Goal: Transaction & Acquisition: Purchase product/service

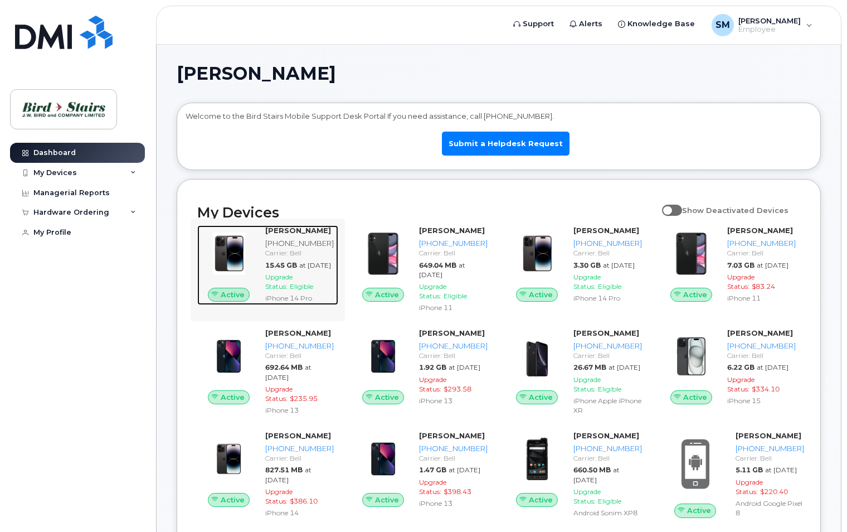
click at [295, 228] on strong "[PERSON_NAME]" at bounding box center [298, 230] width 66 height 9
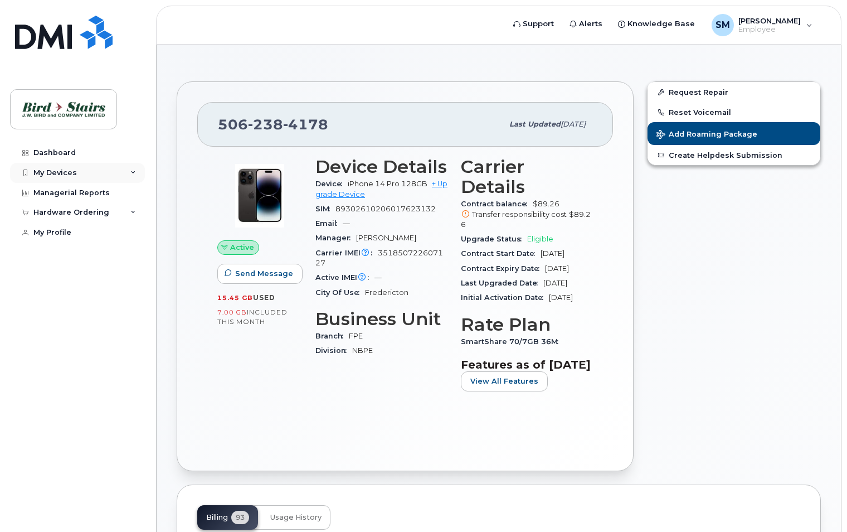
click at [123, 172] on div "My Devices" at bounding box center [77, 173] width 135 height 20
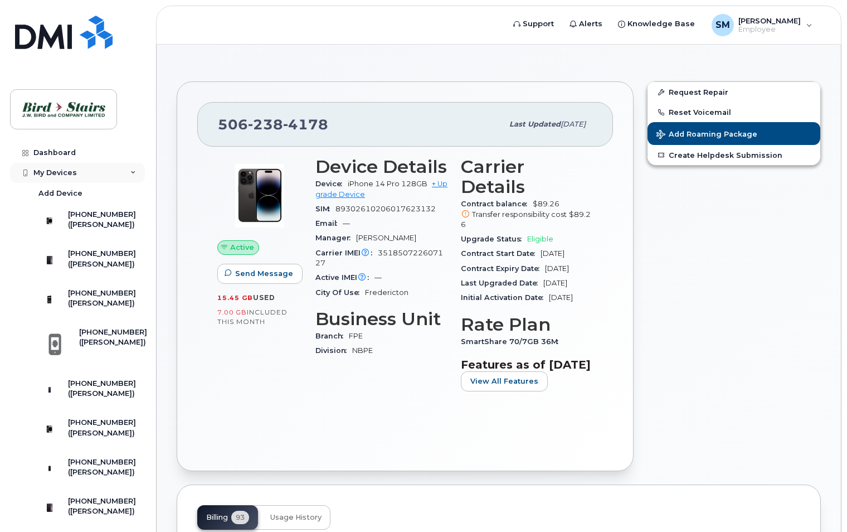
click at [123, 172] on div "My Devices" at bounding box center [77, 173] width 135 height 20
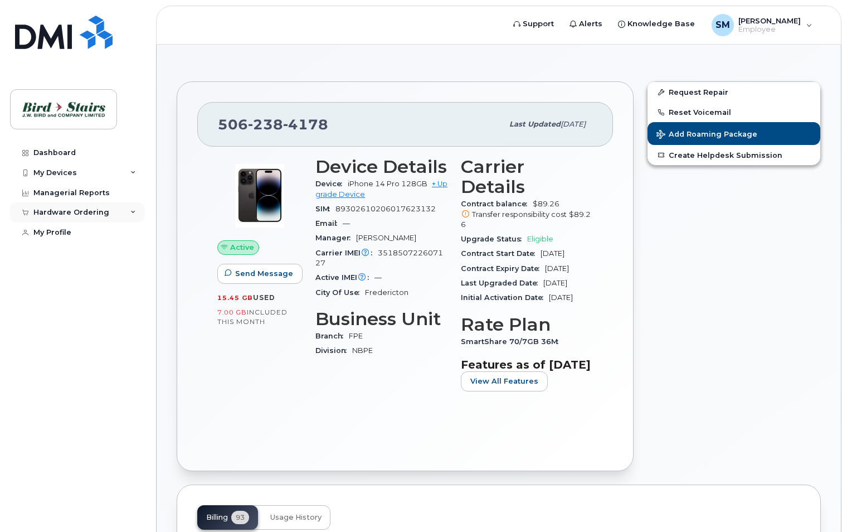
click at [76, 213] on div "Hardware Ordering" at bounding box center [71, 212] width 76 height 9
click at [64, 256] on div "New Order" at bounding box center [59, 254] width 42 height 10
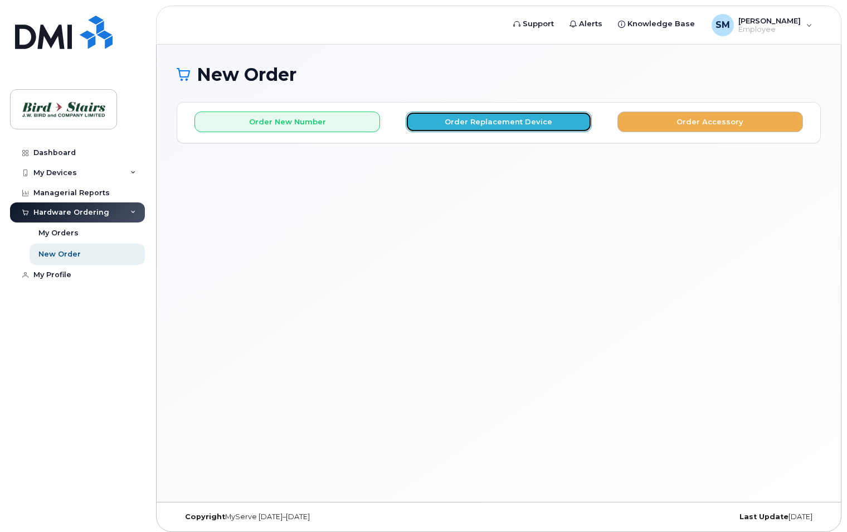
click at [535, 124] on button "Order Replacement Device" at bounding box center [499, 122] width 186 height 21
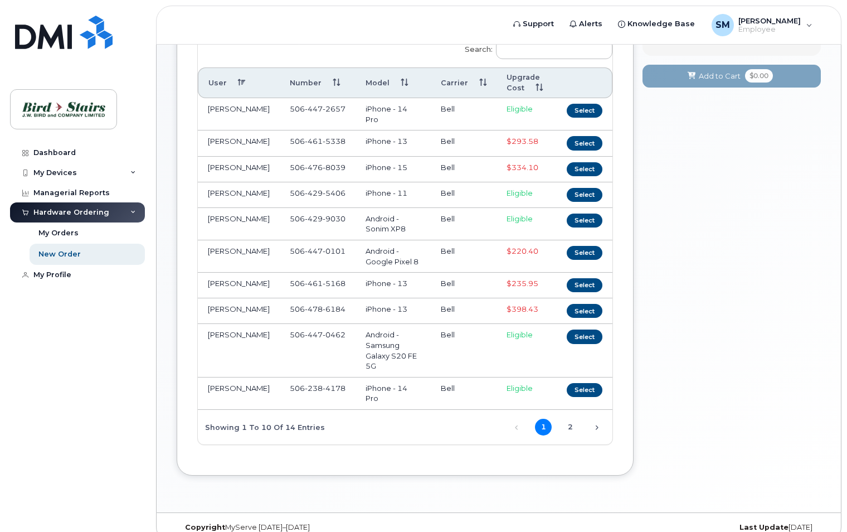
scroll to position [155, 0]
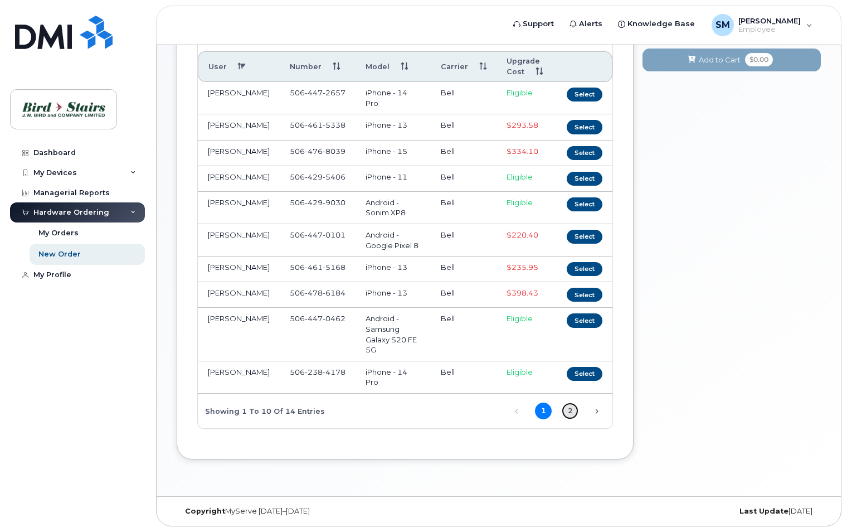
click at [570, 406] on link "2" at bounding box center [570, 411] width 17 height 17
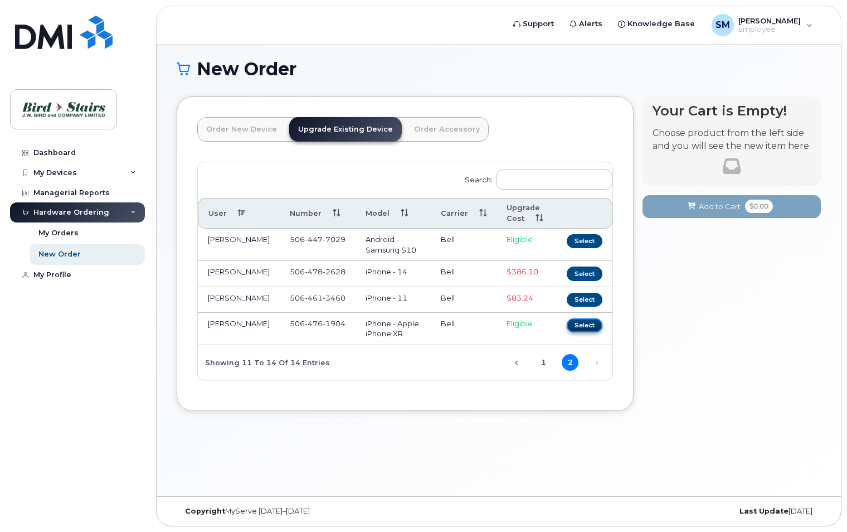
click at [591, 332] on button "Select" at bounding box center [585, 325] width 36 height 14
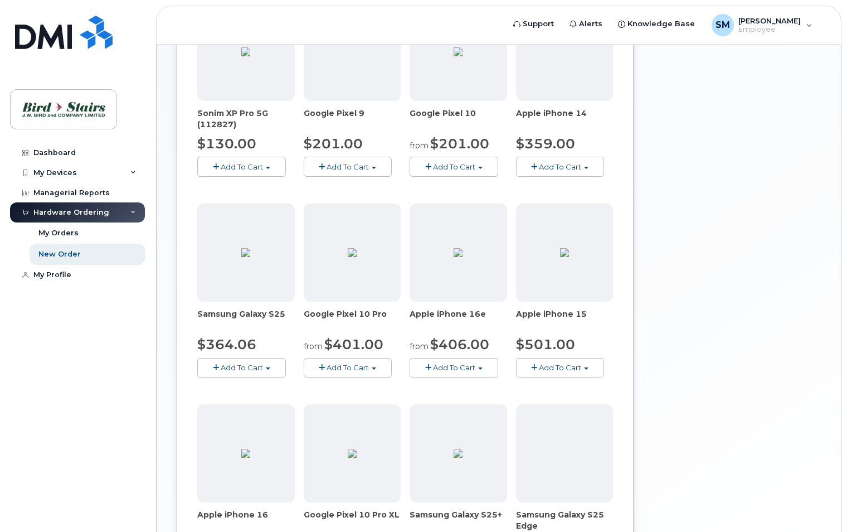
scroll to position [610, 0]
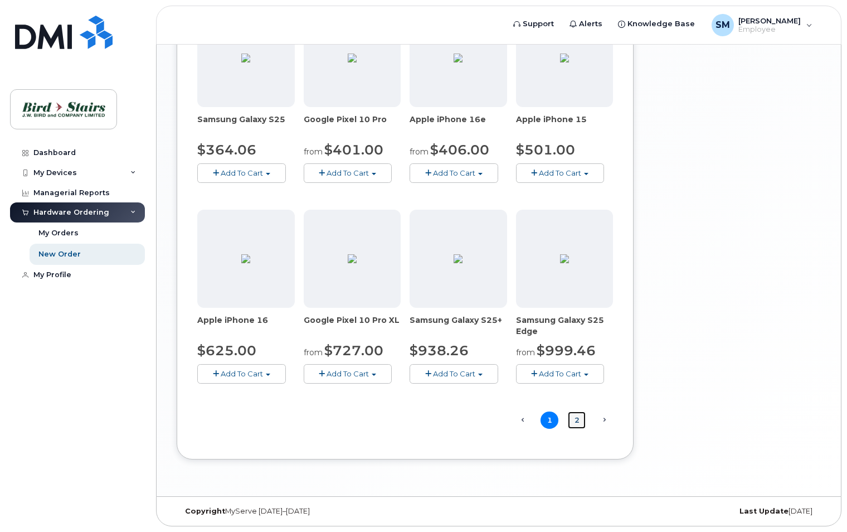
click at [576, 419] on link "2" at bounding box center [577, 419] width 18 height 17
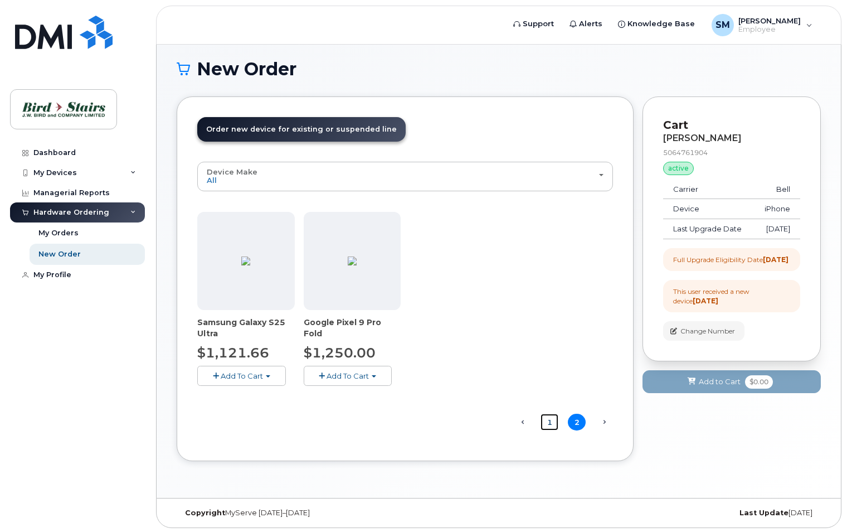
click at [554, 421] on link "1" at bounding box center [550, 422] width 18 height 17
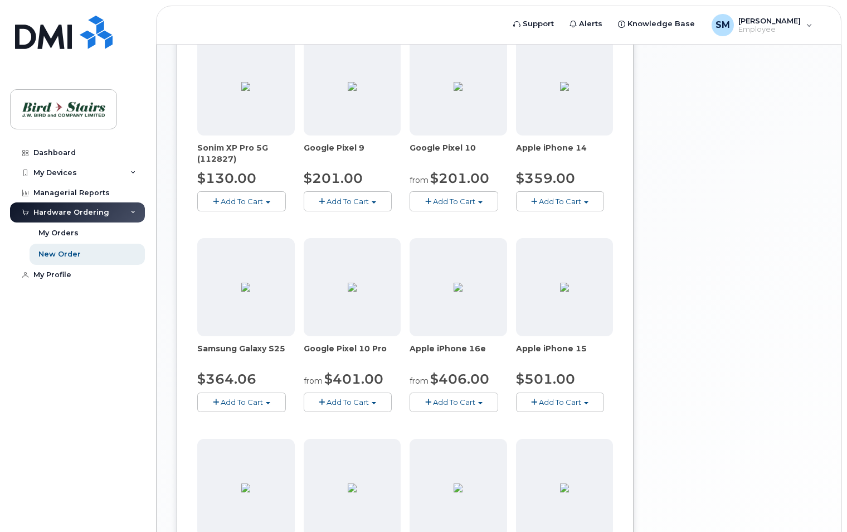
scroll to position [396, 0]
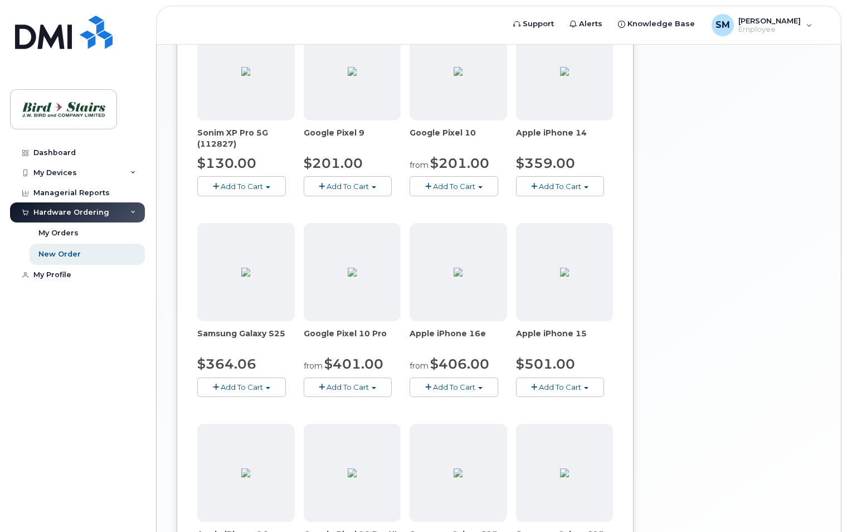
click at [572, 188] on span "Add To Cart" at bounding box center [560, 186] width 42 height 9
click at [583, 217] on link "$359.00 - 2-year upgrade (128GB model)" at bounding box center [606, 221] width 175 height 14
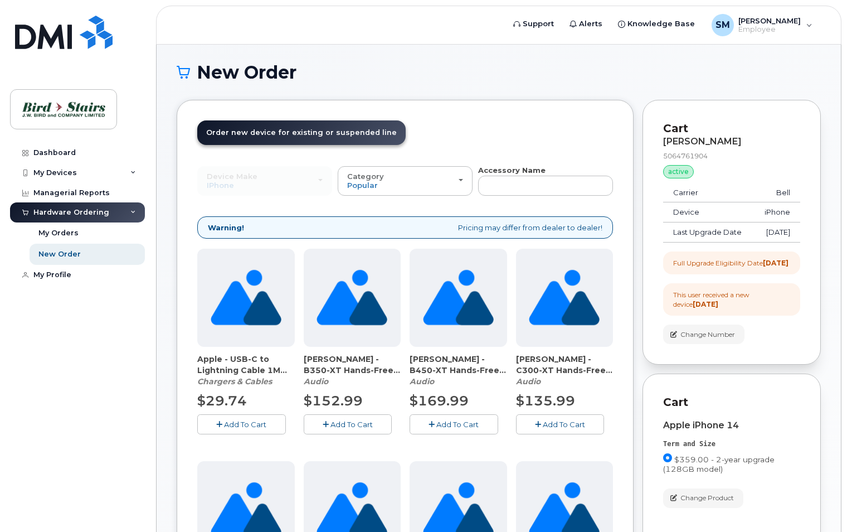
scroll to position [0, 0]
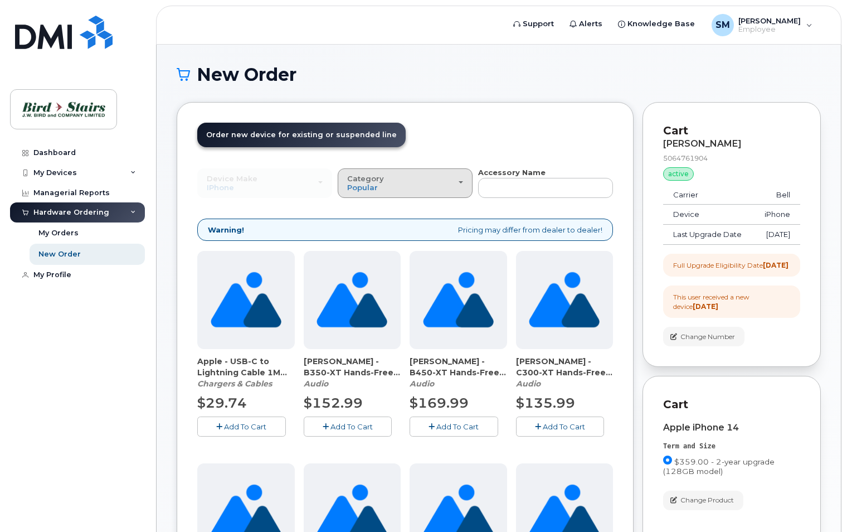
click at [402, 180] on div "Category Popular" at bounding box center [405, 183] width 116 height 17
click at [376, 231] on div "Case" at bounding box center [405, 232] width 129 height 13
click at [413, 182] on div "Category Popular" at bounding box center [405, 183] width 116 height 17
click at [357, 231] on label "Case" at bounding box center [357, 232] width 33 height 13
click at [0, 0] on input "Case" at bounding box center [0, 0] width 0 height 0
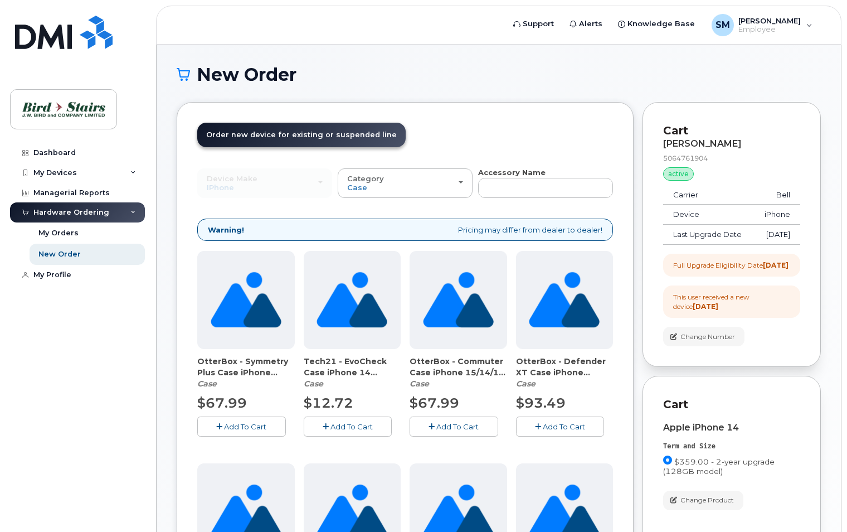
click at [255, 426] on span "Add To Cart" at bounding box center [245, 426] width 42 height 9
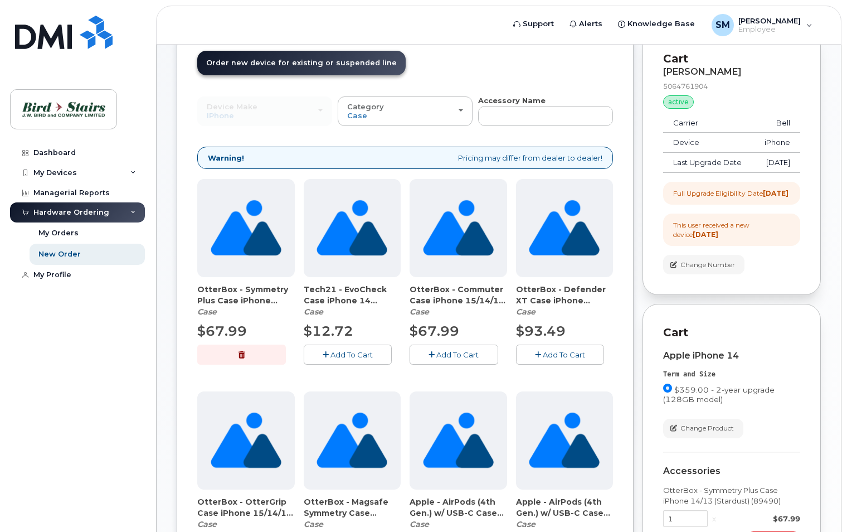
scroll to position [279, 0]
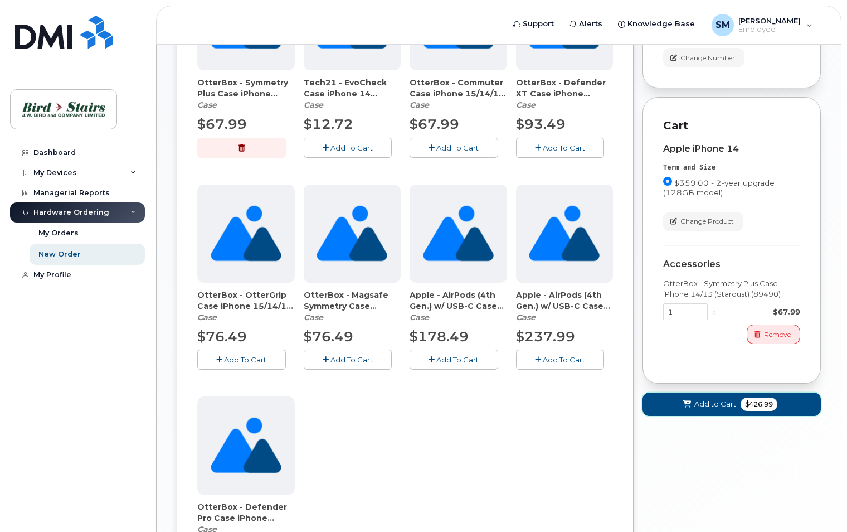
click at [736, 415] on button "Add to Cart $426.99" at bounding box center [732, 404] width 178 height 23
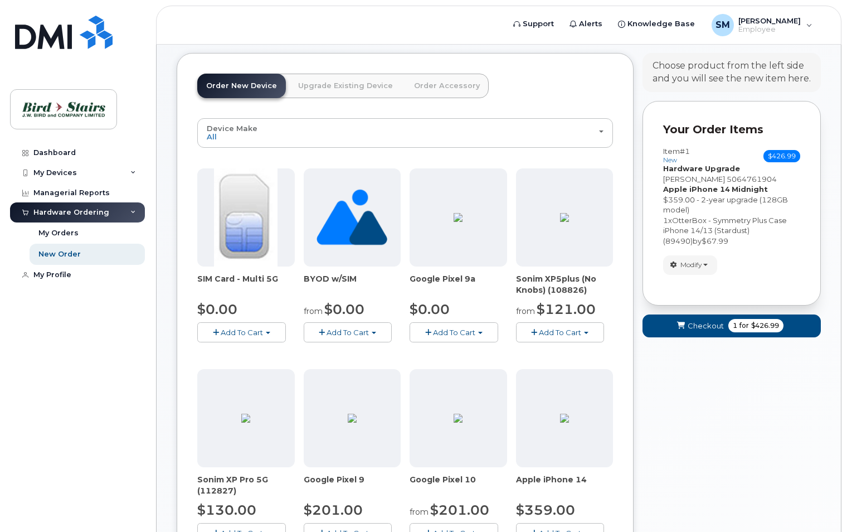
scroll to position [0, 0]
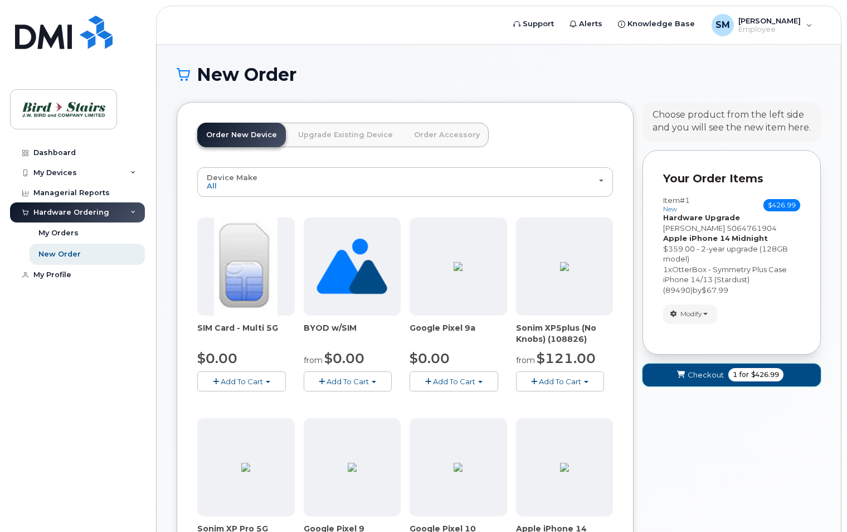
click at [675, 373] on button "Checkout 1 for $426.99" at bounding box center [732, 375] width 178 height 23
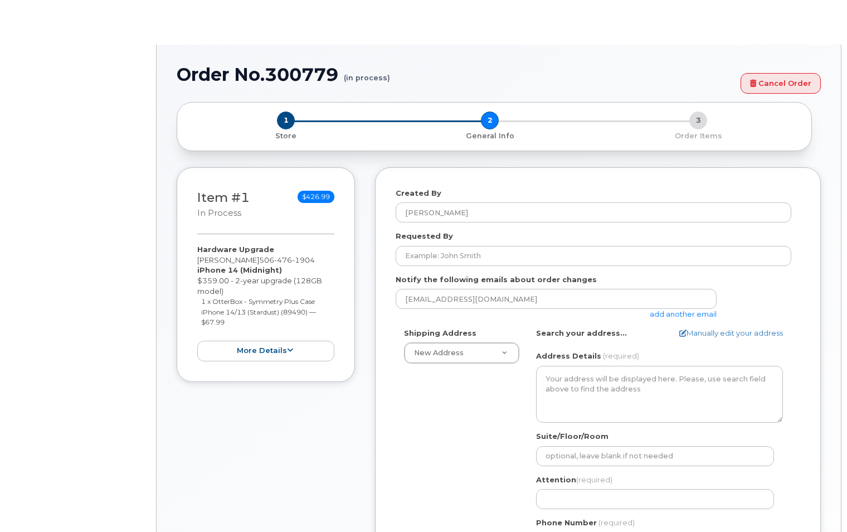
select select
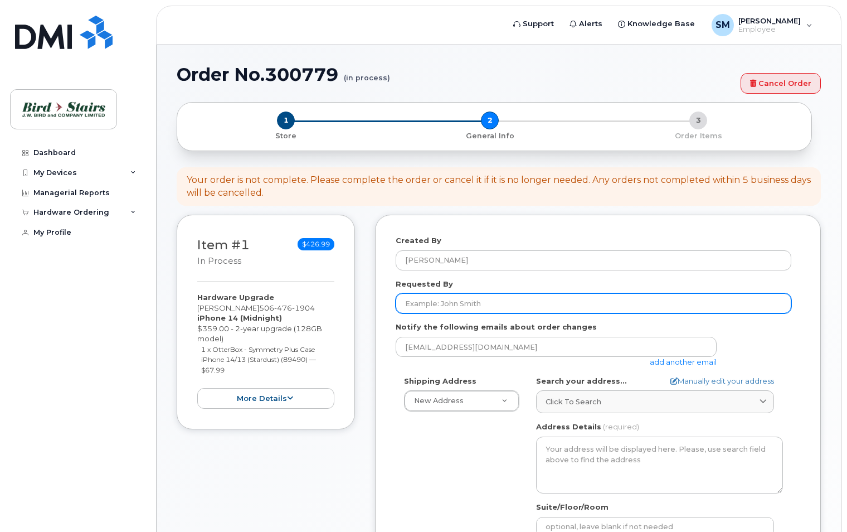
click at [644, 304] on input "Requested By" at bounding box center [594, 303] width 396 height 20
type input "[PERSON_NAME]"
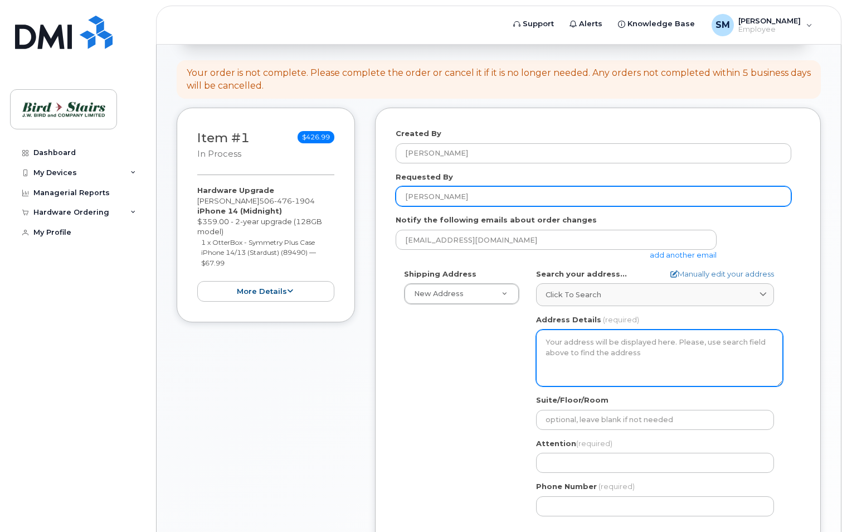
scroll to position [112, 0]
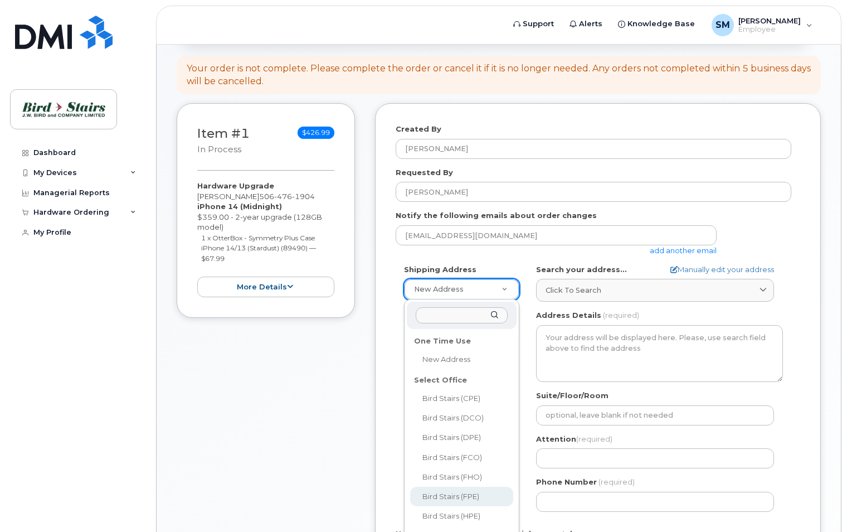
select select
type textarea "670 Wilsey RD Fredericton New Brunswick E3B 7K4"
type input "[PERSON_NAME]"
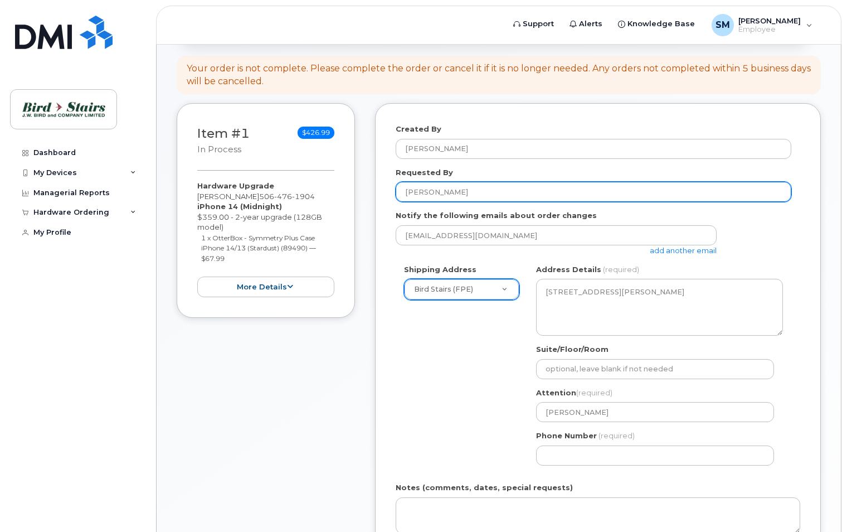
drag, startPoint x: 479, startPoint y: 193, endPoint x: 281, endPoint y: 178, distance: 198.5
click at [281, 178] on div "Item #1 in process $426.99 Hardware Upgrade Shawna McCoy 506 476 1904 iPhone 14…" at bounding box center [499, 386] width 645 height 566
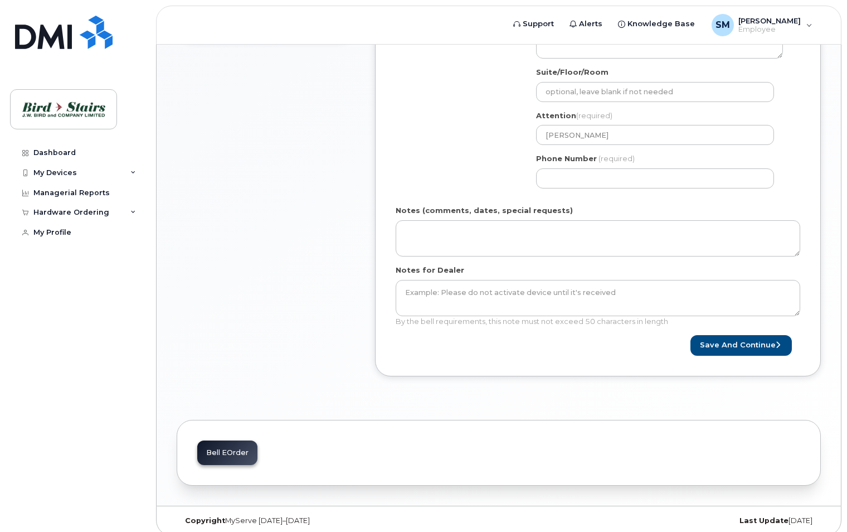
scroll to position [390, 0]
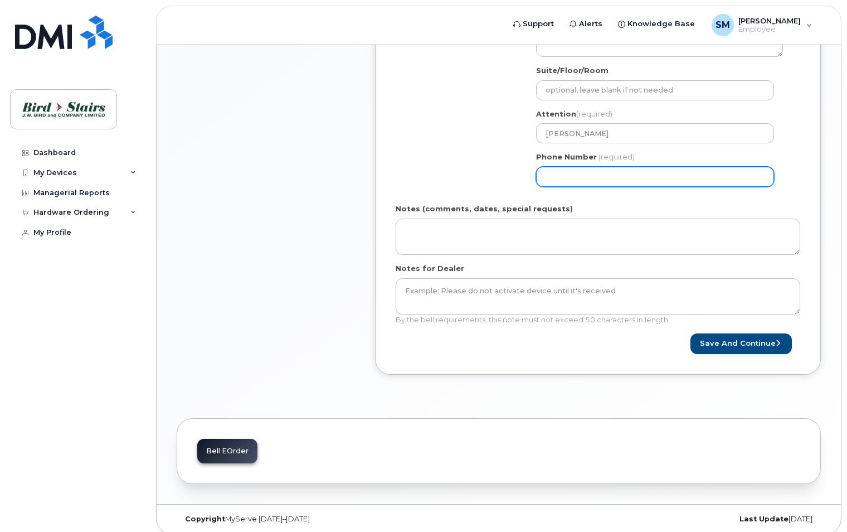
type input "Andrew Bradbury"
click at [589, 175] on input "Phone Number" at bounding box center [655, 177] width 238 height 20
type input "5062384178"
select select
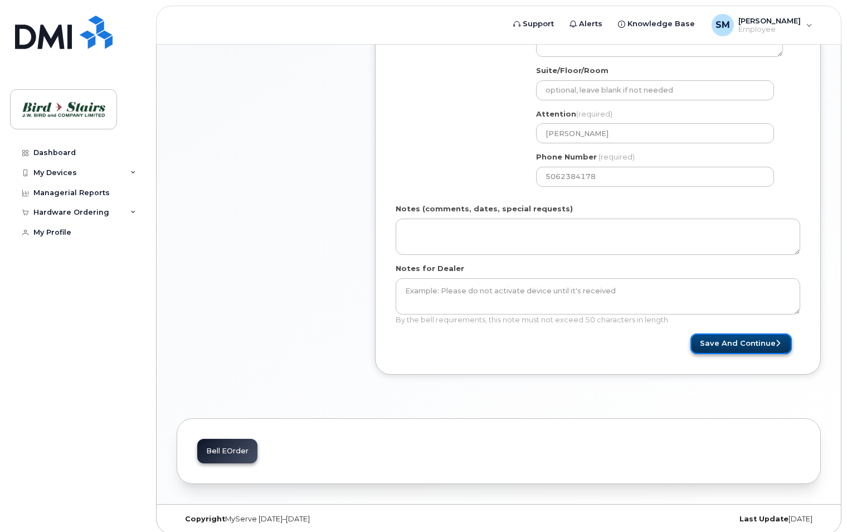
click at [709, 342] on button "Save and Continue" at bounding box center [741, 343] width 101 height 21
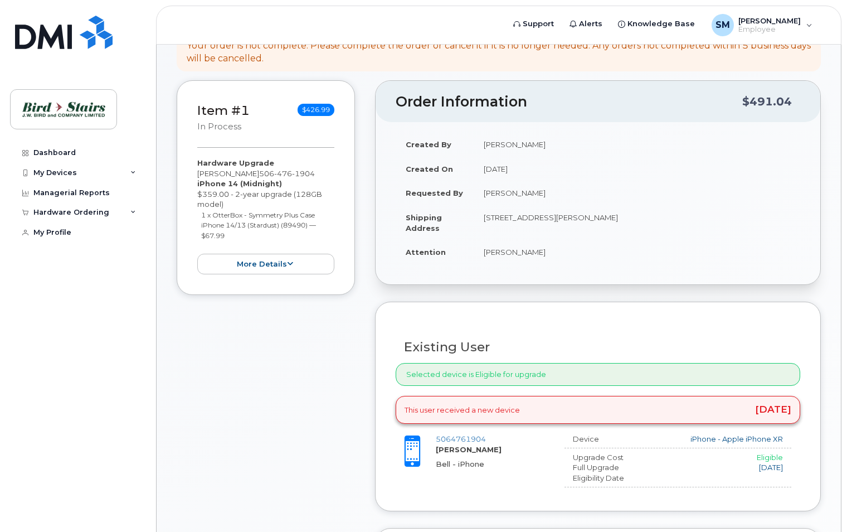
scroll to position [279, 0]
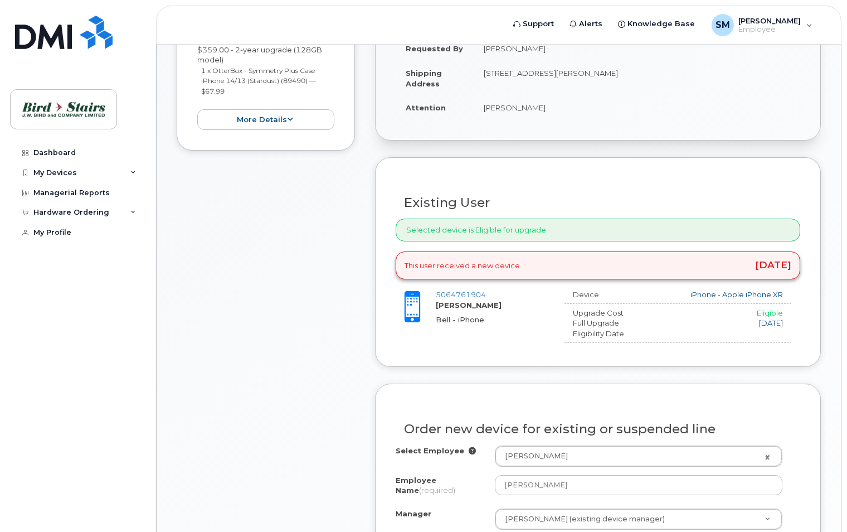
click at [567, 222] on div "Selected device is Eligible for upgrade" at bounding box center [598, 230] width 405 height 23
click at [554, 259] on div "This user received a new device 4 years ago" at bounding box center [598, 265] width 405 height 28
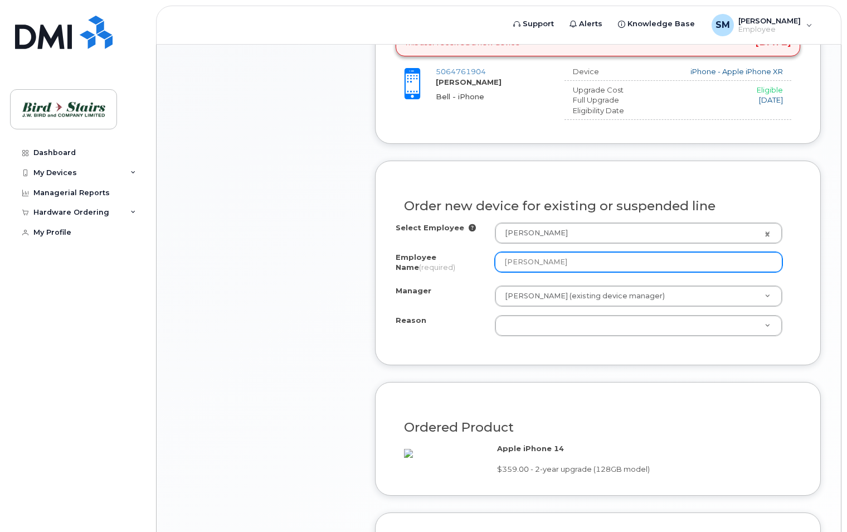
click at [550, 263] on input "[PERSON_NAME]" at bounding box center [639, 262] width 288 height 20
drag, startPoint x: 614, startPoint y: 263, endPoint x: 463, endPoint y: 254, distance: 151.9
click at [464, 254] on div "Employee Name (required) Shawna McCoy" at bounding box center [598, 264] width 405 height 25
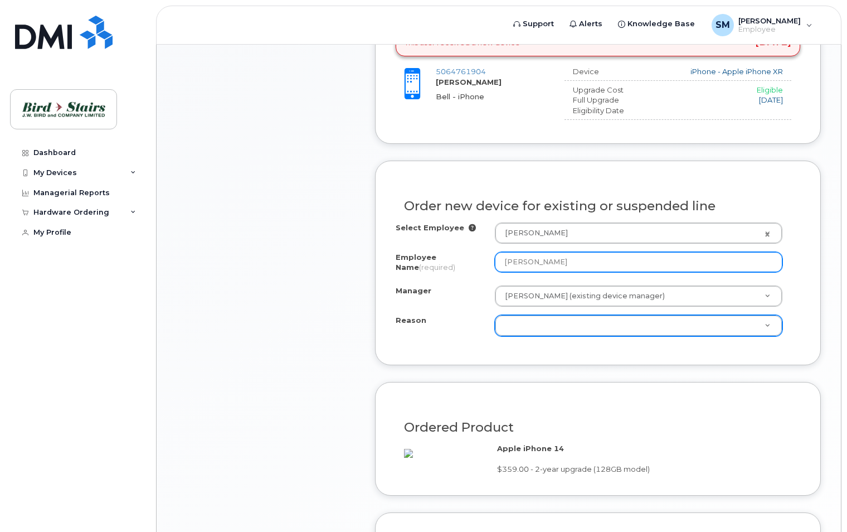
type input "[PERSON_NAME]"
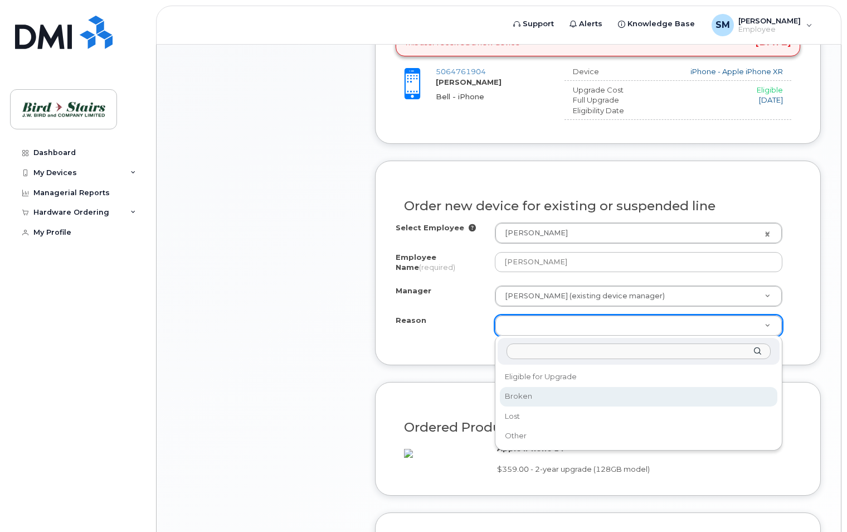
select select "broken"
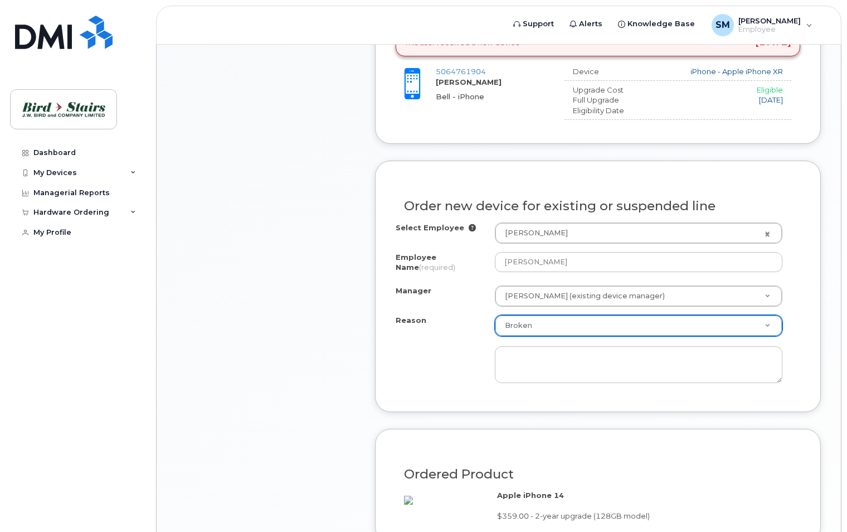
click at [494, 400] on div "Order new device for existing or suspended line Select Employee Shawna McCoy 28…" at bounding box center [598, 286] width 446 height 251
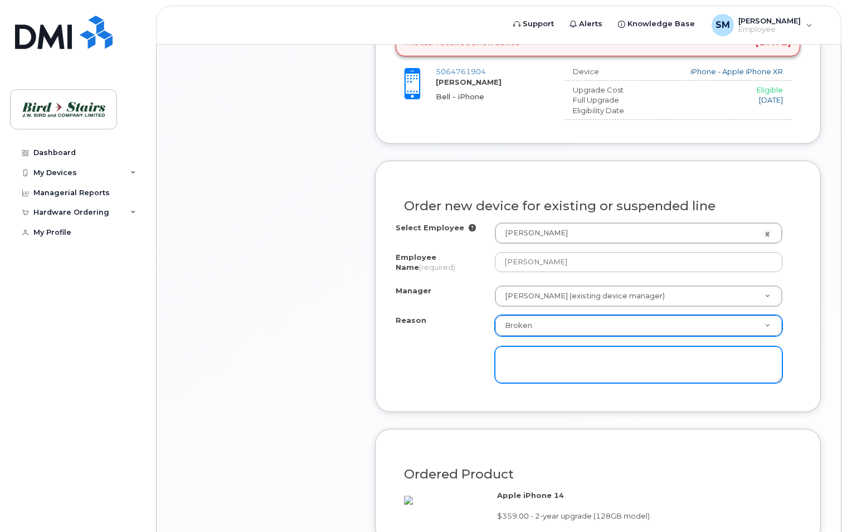
click at [542, 362] on textarea at bounding box center [639, 364] width 288 height 37
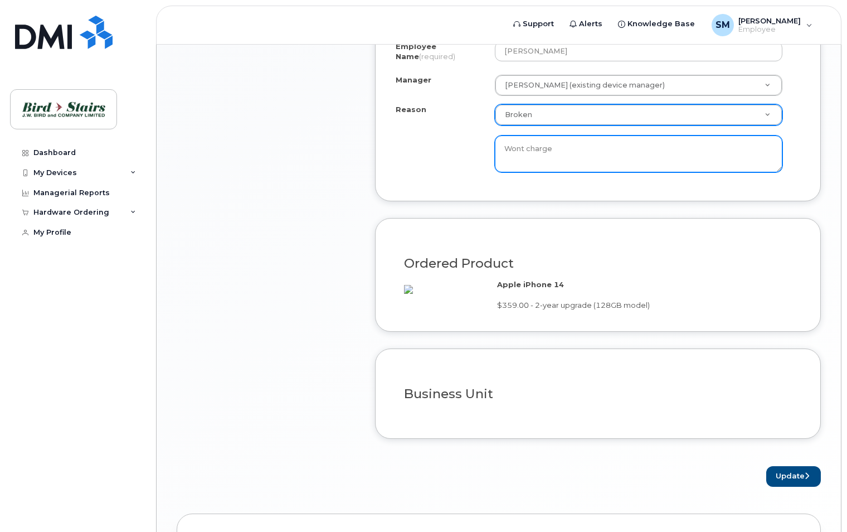
scroll to position [781, 0]
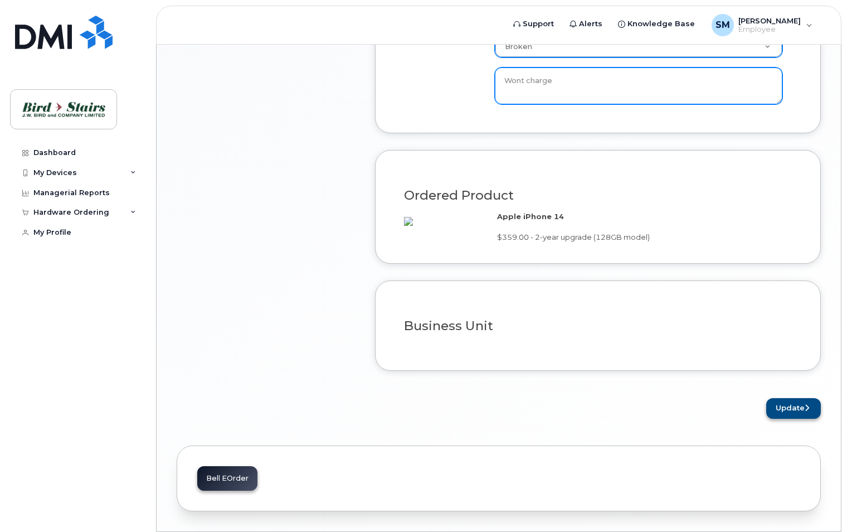
type textarea "Wont charge"
click at [796, 419] on button "Update" at bounding box center [794, 408] width 55 height 21
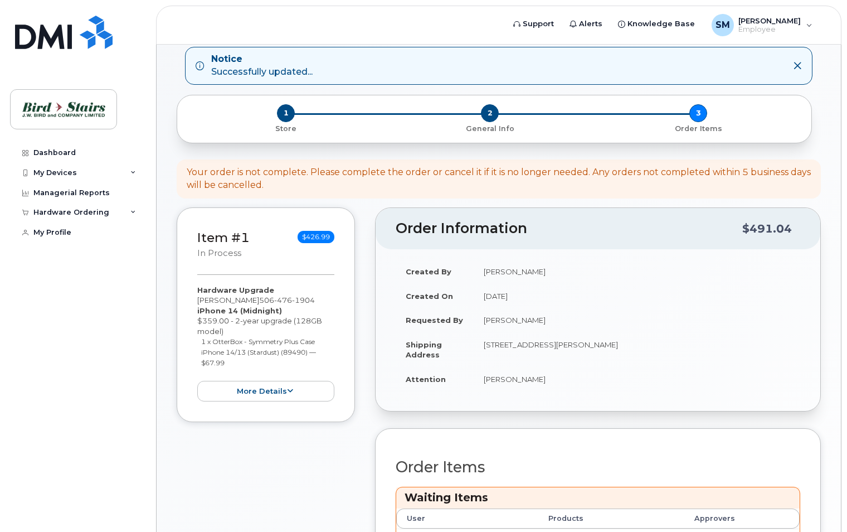
scroll to position [279, 0]
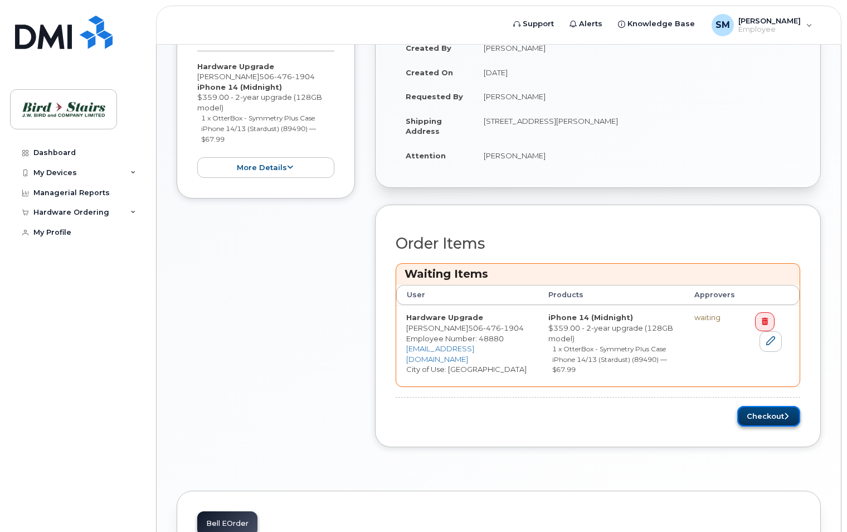
click at [778, 407] on button "Checkout" at bounding box center [769, 416] width 63 height 21
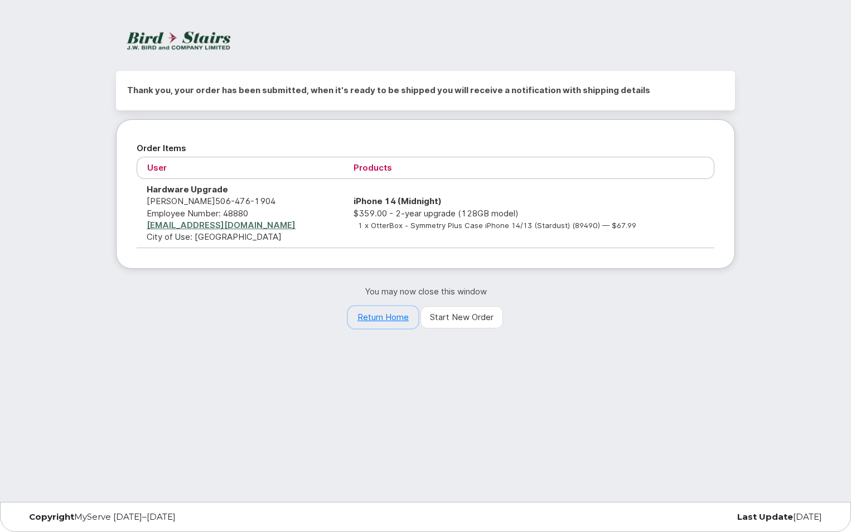
click at [399, 317] on link "Return Home" at bounding box center [383, 317] width 70 height 22
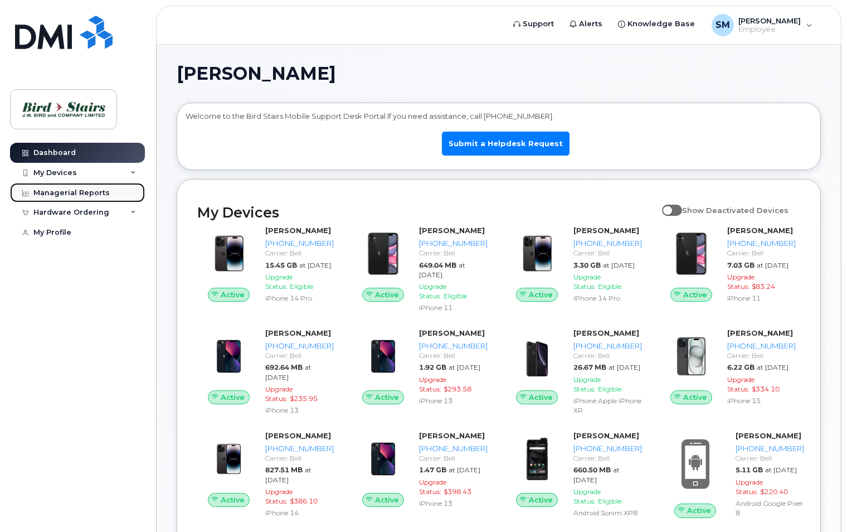
click at [124, 201] on link "Managerial Reports" at bounding box center [77, 193] width 135 height 20
click at [122, 211] on div "Hardware Ordering" at bounding box center [77, 212] width 135 height 20
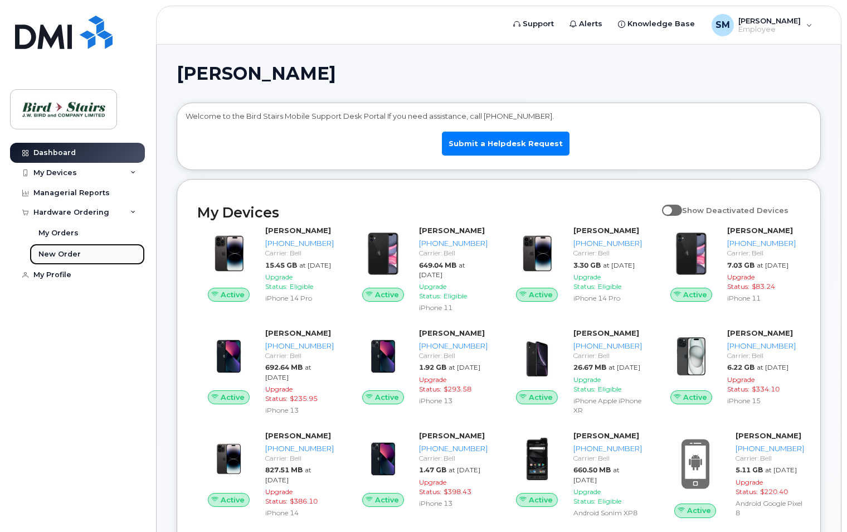
click at [45, 250] on div "New Order" at bounding box center [59, 254] width 42 height 10
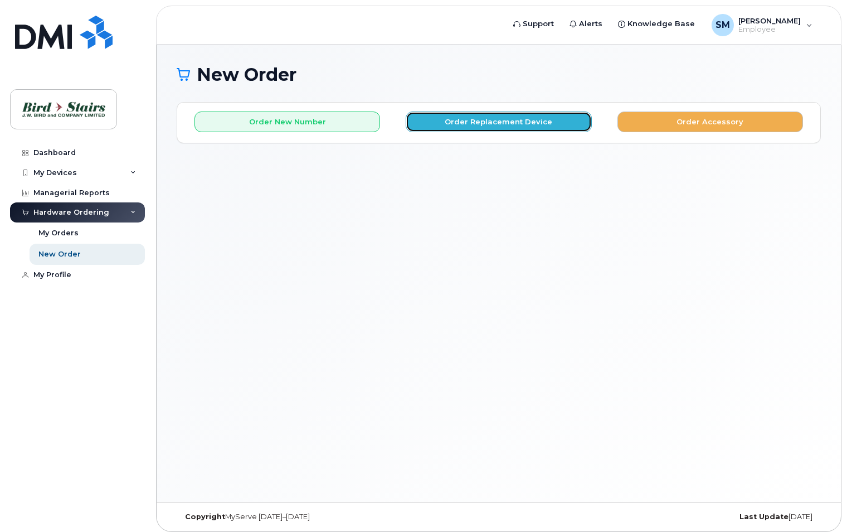
click at [467, 118] on button "Order Replacement Device" at bounding box center [499, 122] width 186 height 21
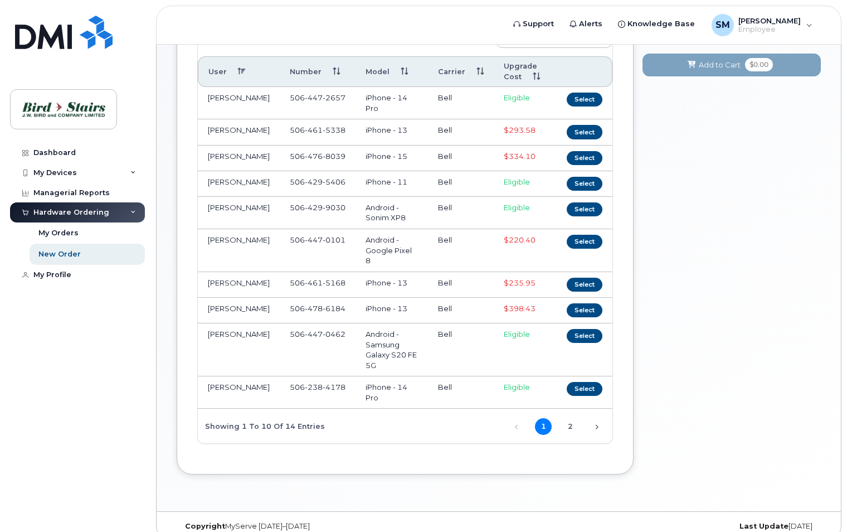
scroll to position [155, 0]
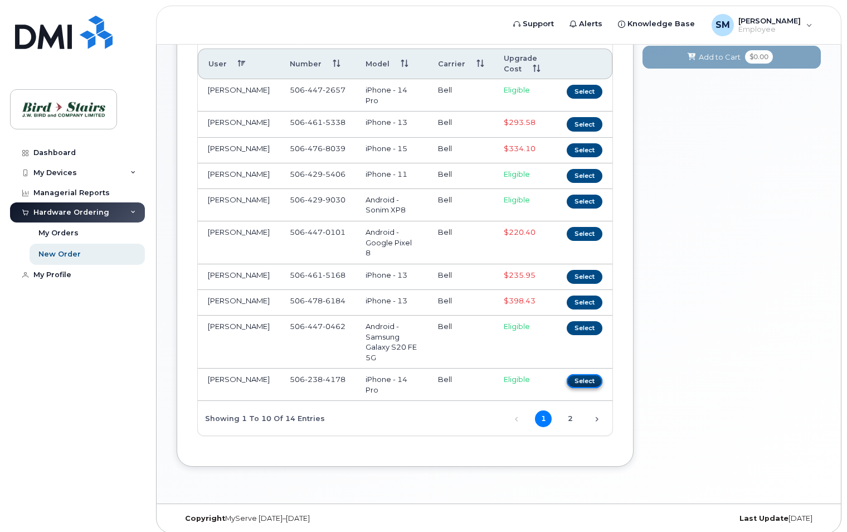
click at [582, 374] on button "Select" at bounding box center [585, 381] width 36 height 14
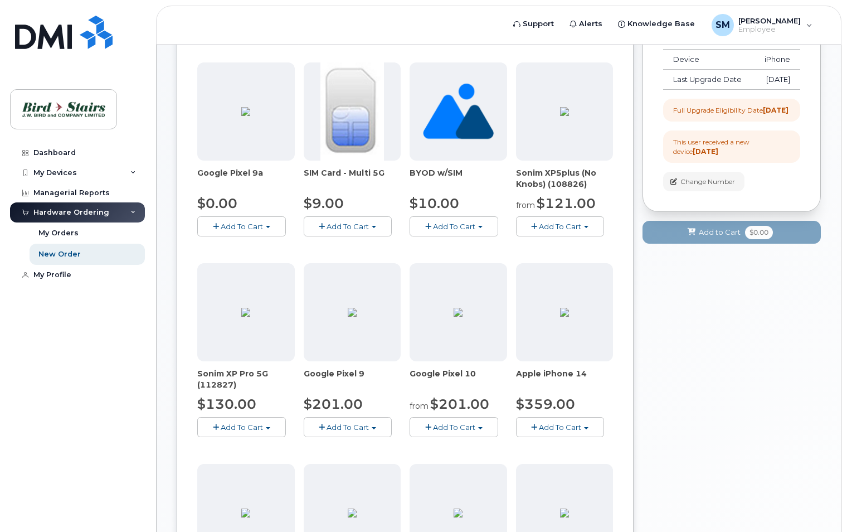
scroll to position [43, 0]
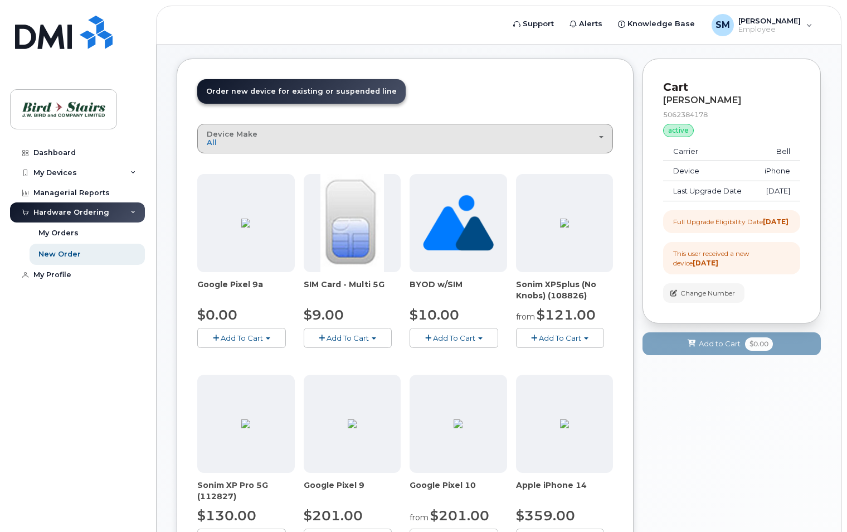
click at [283, 131] on div "Device Make All Android Cell Phone iPhone Unknown" at bounding box center [405, 138] width 397 height 17
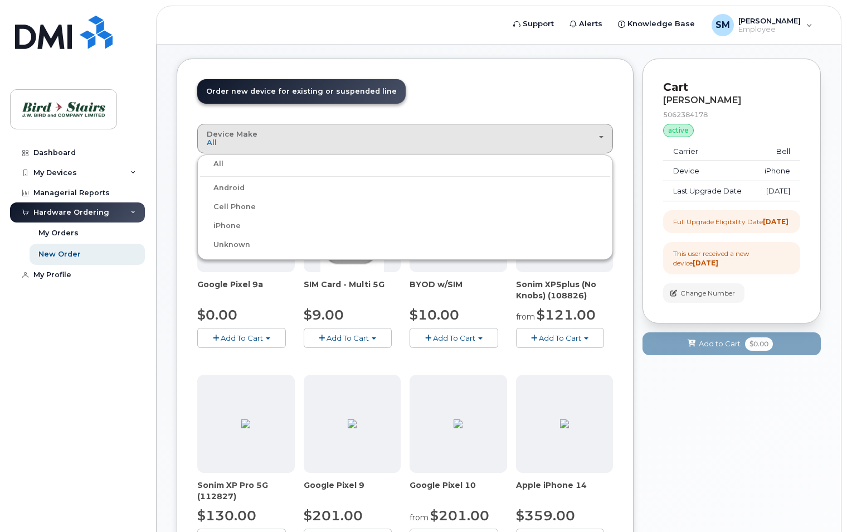
click at [214, 225] on label "iPhone" at bounding box center [220, 225] width 41 height 13
click at [0, 0] on input "iPhone" at bounding box center [0, 0] width 0 height 0
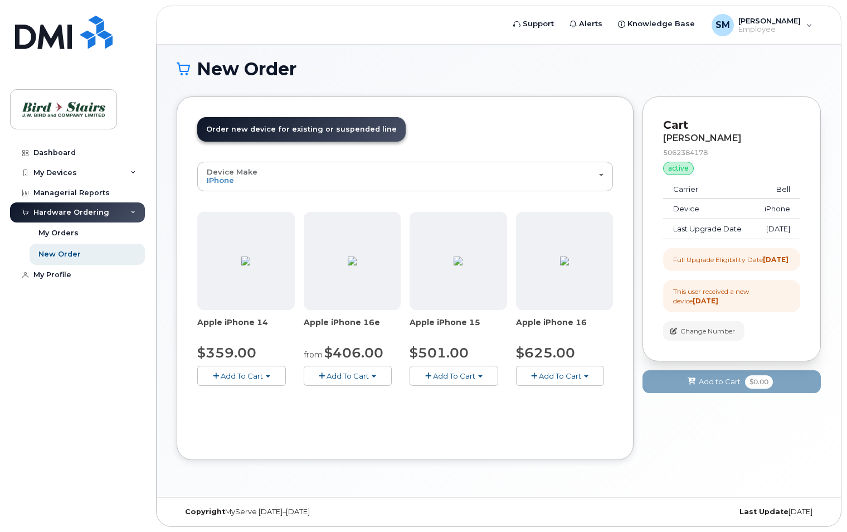
scroll to position [6, 0]
click at [63, 232] on div "My Orders" at bounding box center [58, 233] width 40 height 10
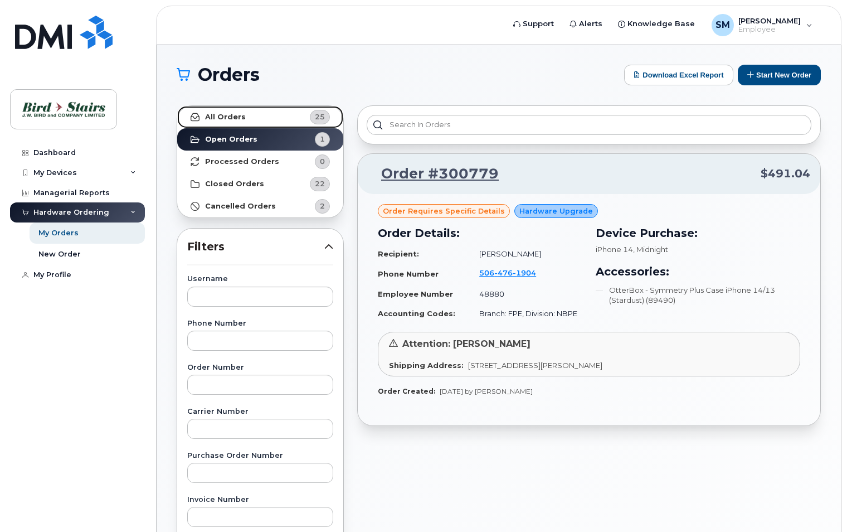
click at [255, 119] on link "All Orders 25" at bounding box center [260, 117] width 166 height 22
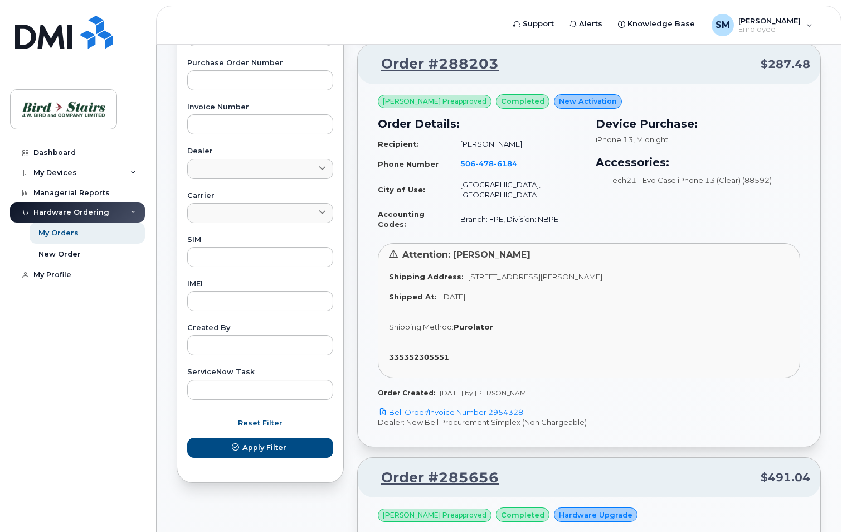
scroll to position [390, 0]
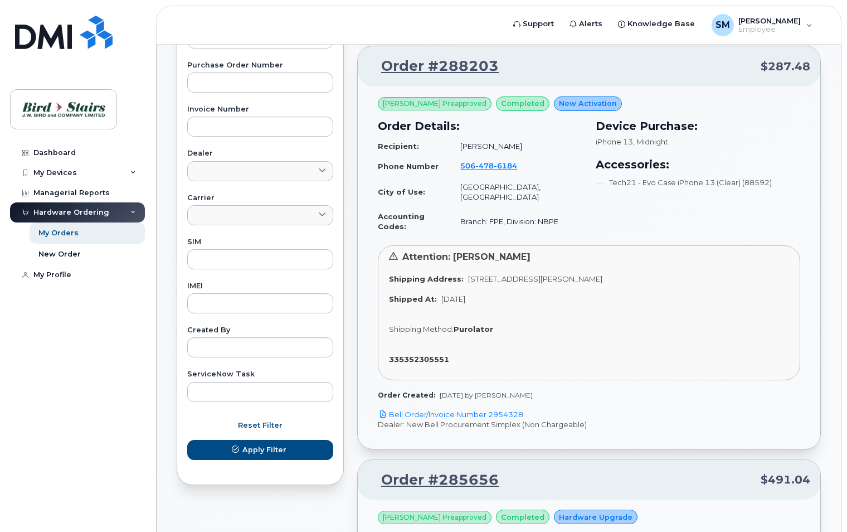
click at [566, 102] on span "New Activation" at bounding box center [588, 103] width 58 height 11
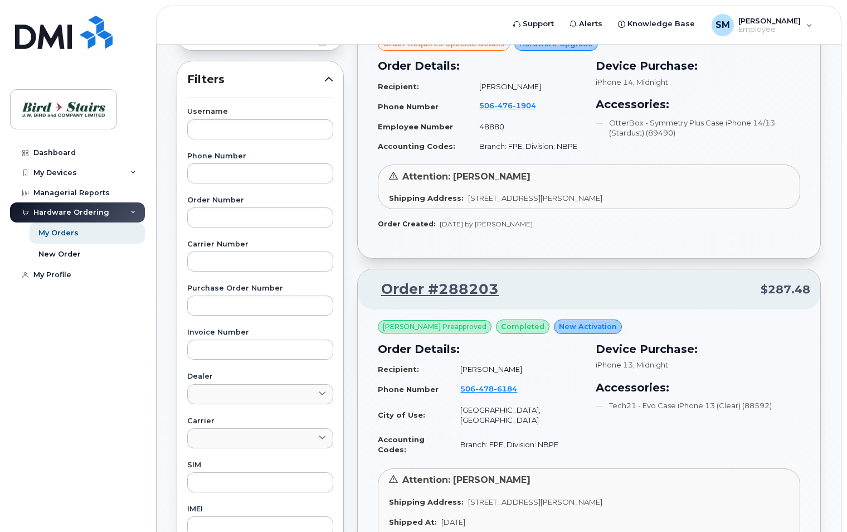
scroll to position [0, 0]
